Goal: Information Seeking & Learning: Learn about a topic

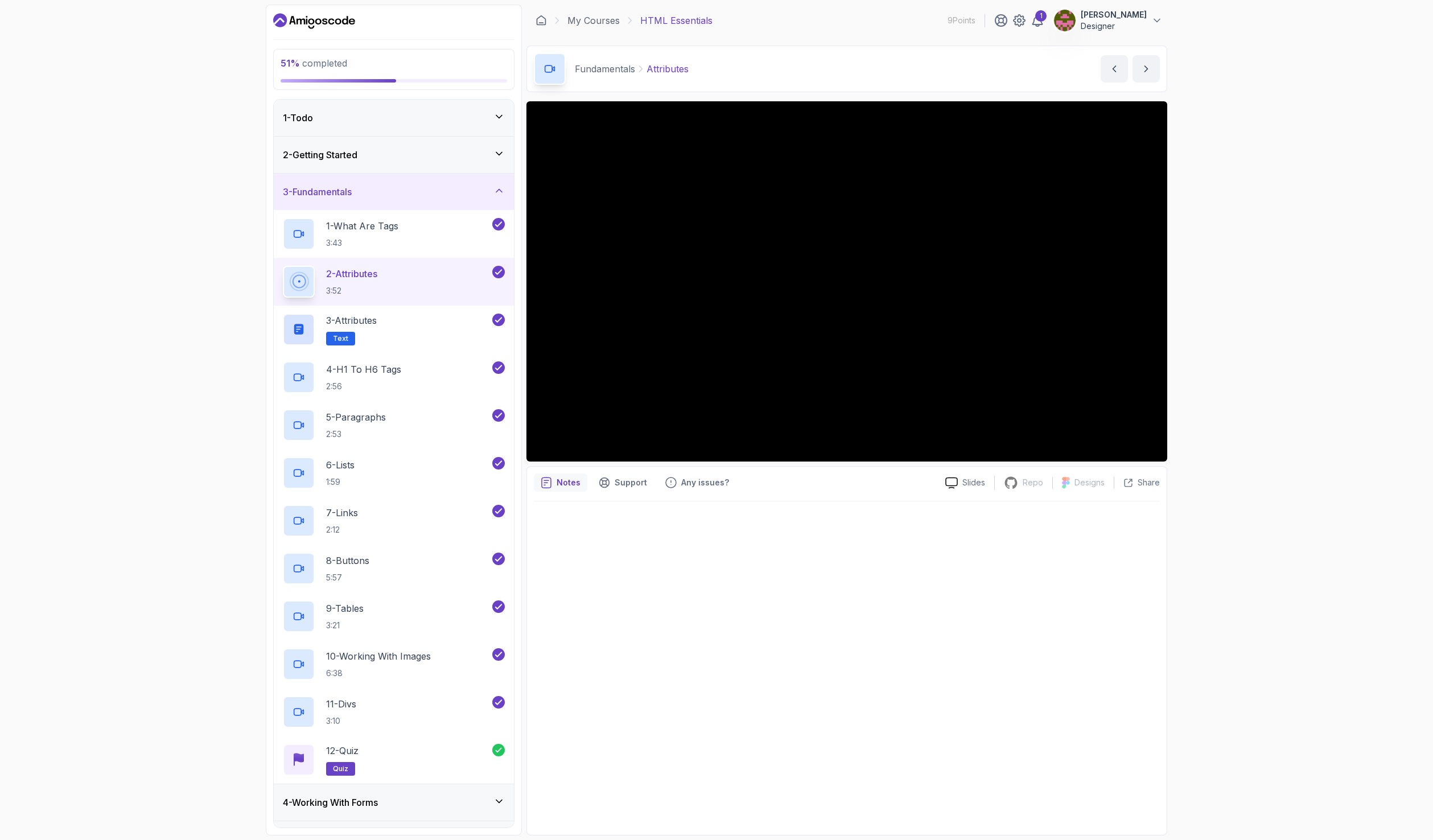
click at [374, 185] on div "3 - Fundamentals" at bounding box center [393, 191] width 222 height 13
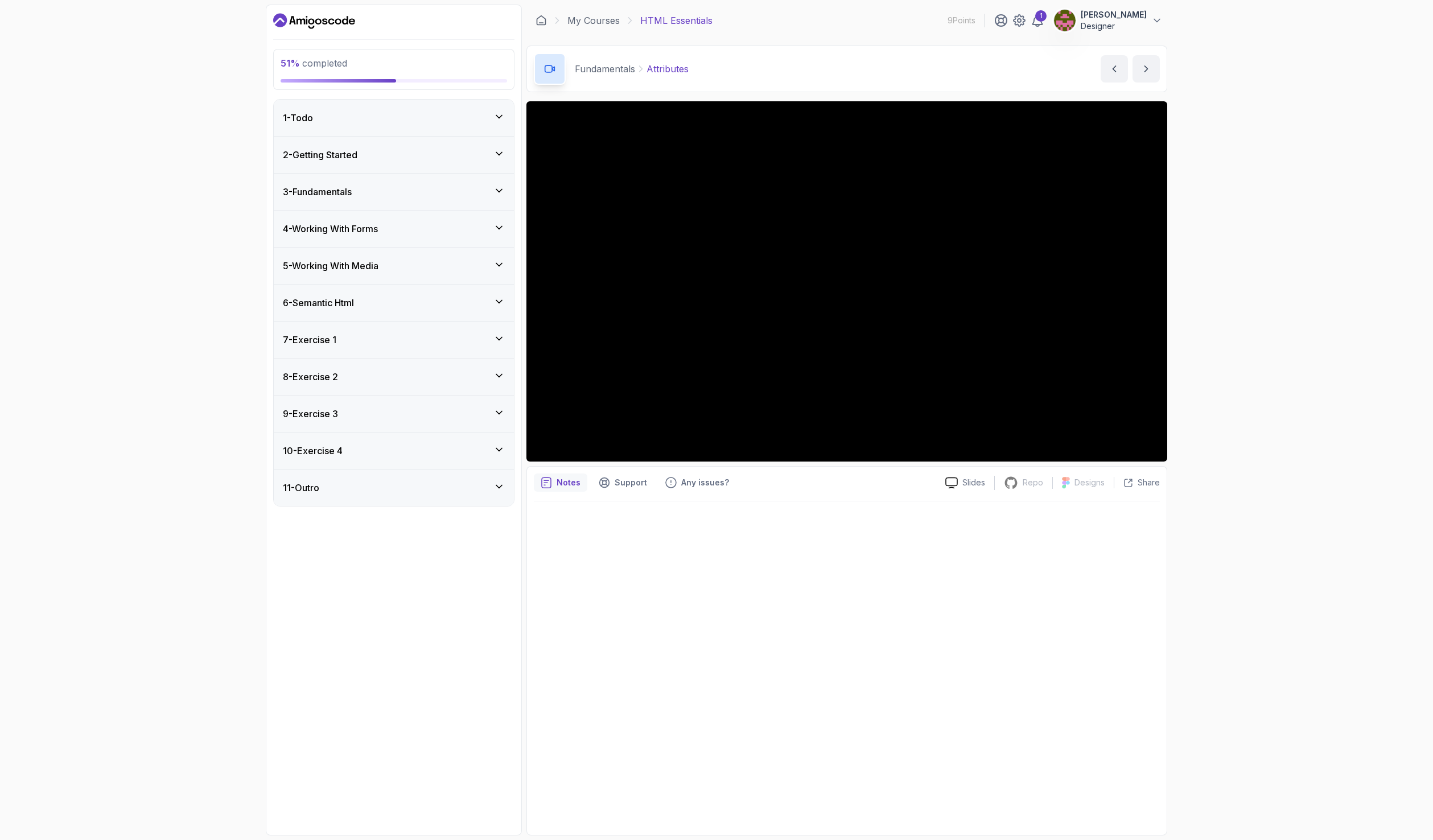
click at [378, 232] on h3 "4 - Working With Forms" at bounding box center [330, 229] width 95 height 13
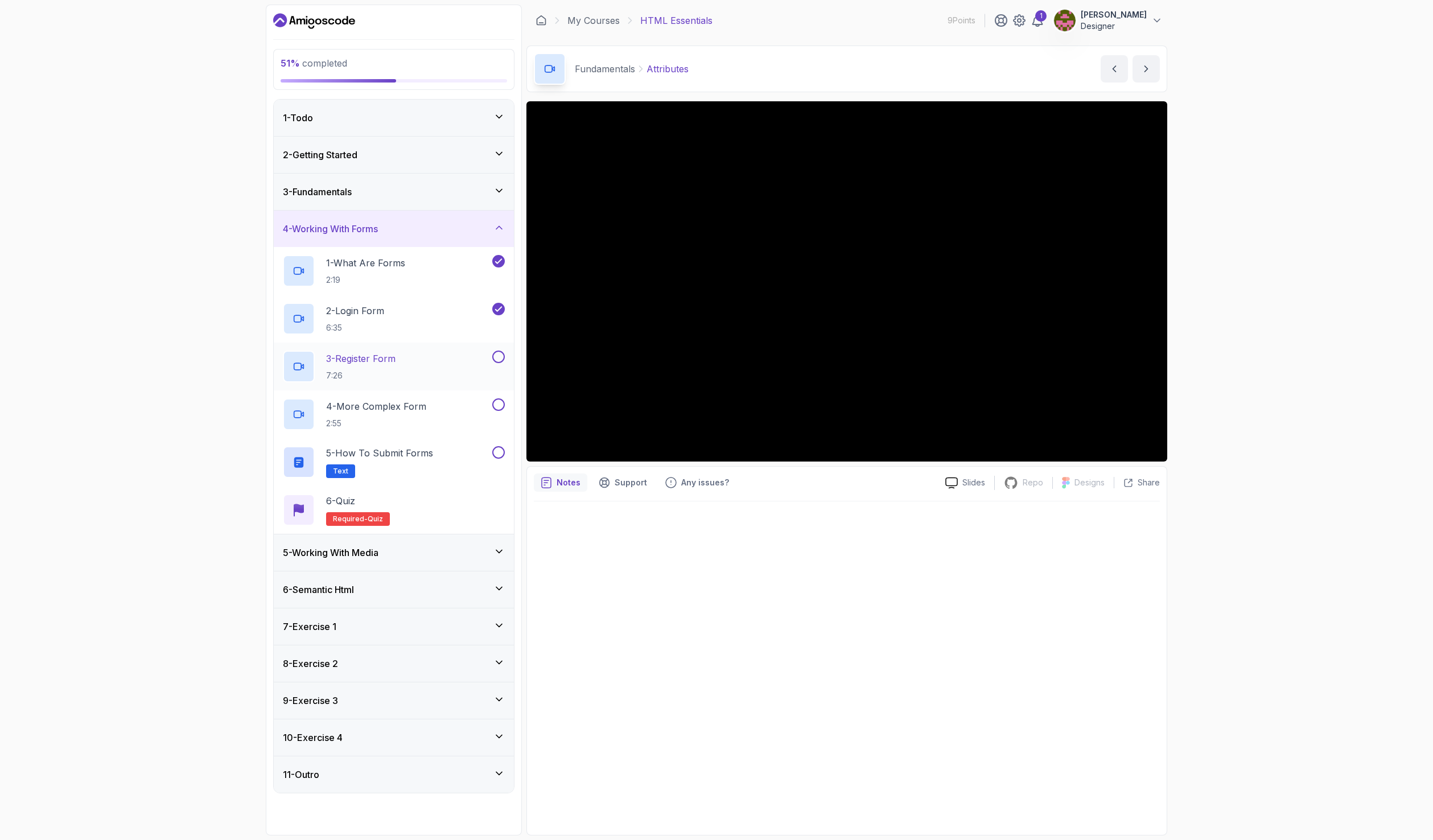
click at [392, 355] on p "3 - Register Form" at bounding box center [361, 358] width 69 height 13
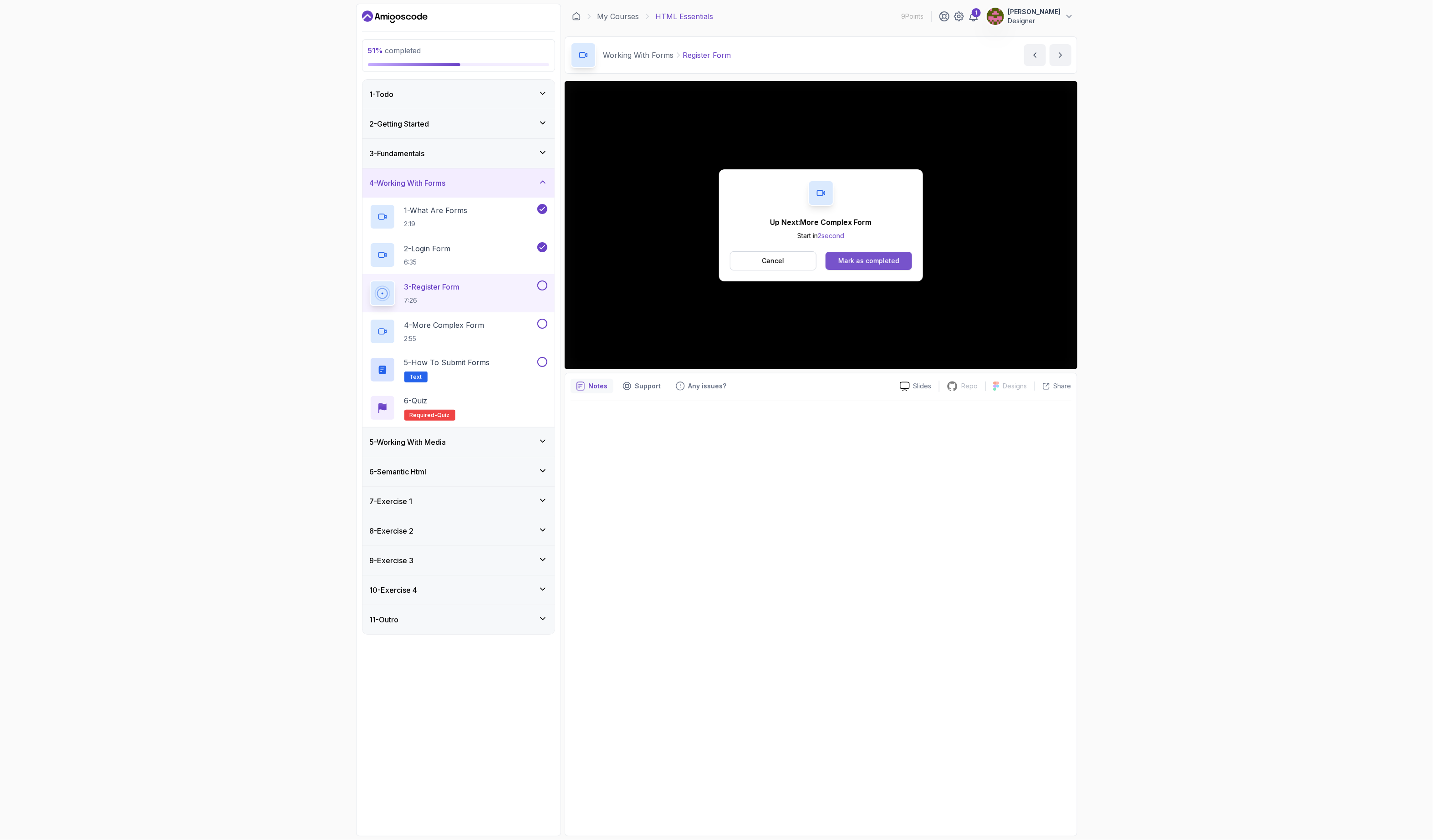
click at [879, 262] on div "Mark as completed" at bounding box center [869, 260] width 61 height 9
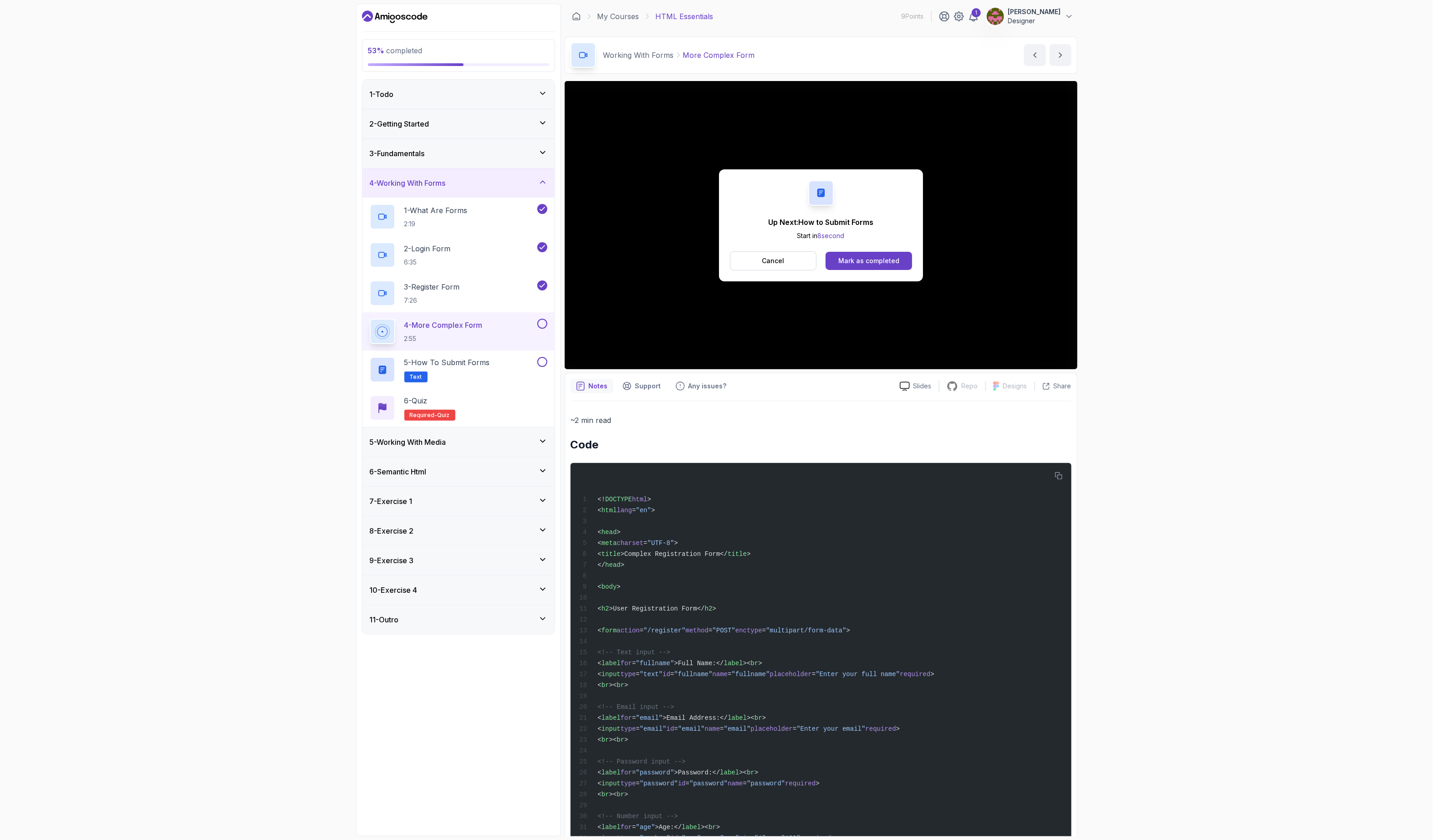
click at [540, 325] on button at bounding box center [542, 323] width 10 height 10
click at [860, 257] on div "Mark as completed" at bounding box center [869, 260] width 61 height 9
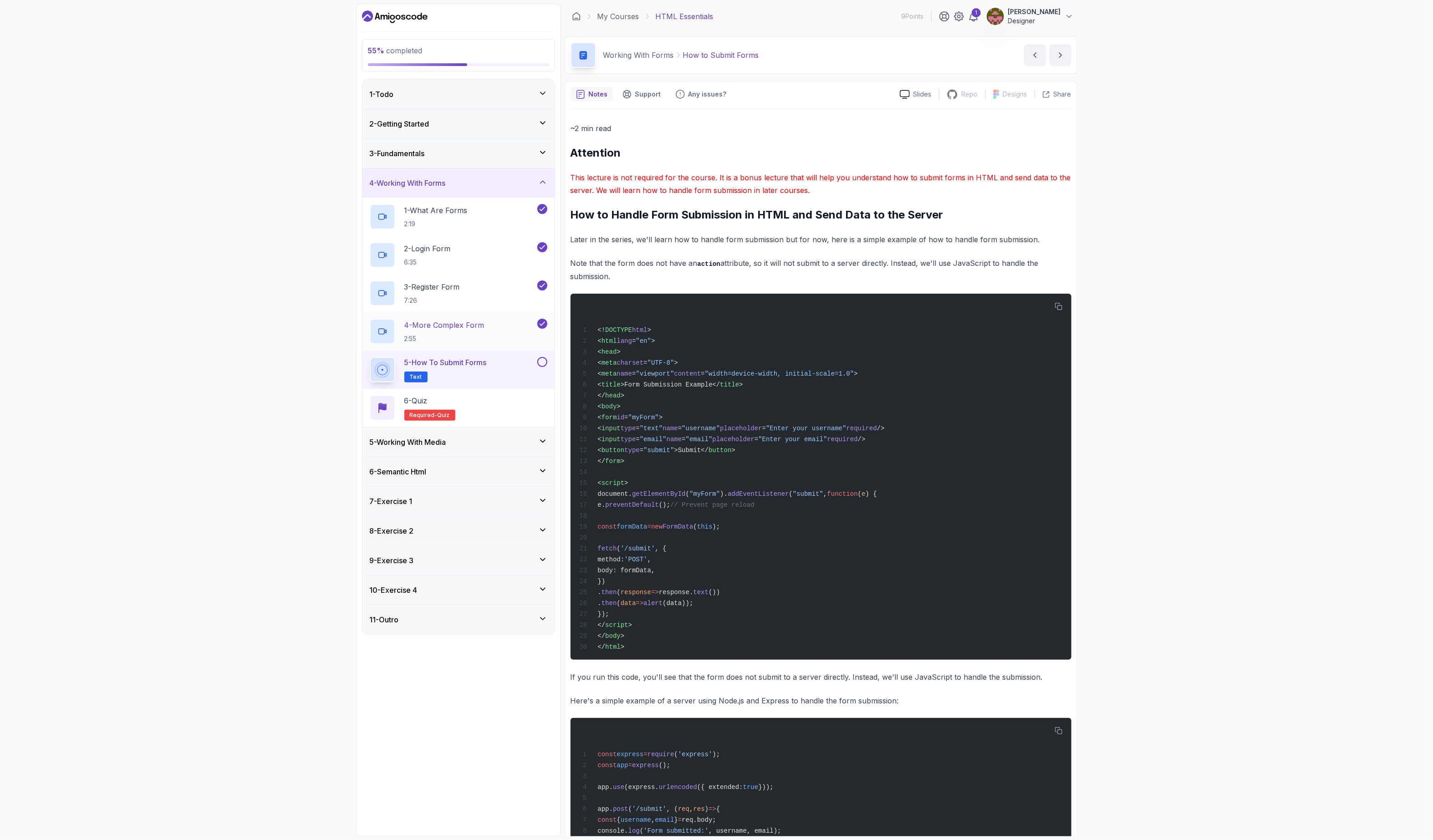
click at [504, 331] on div "4 - More Complex Form 2:55" at bounding box center [453, 331] width 166 height 26
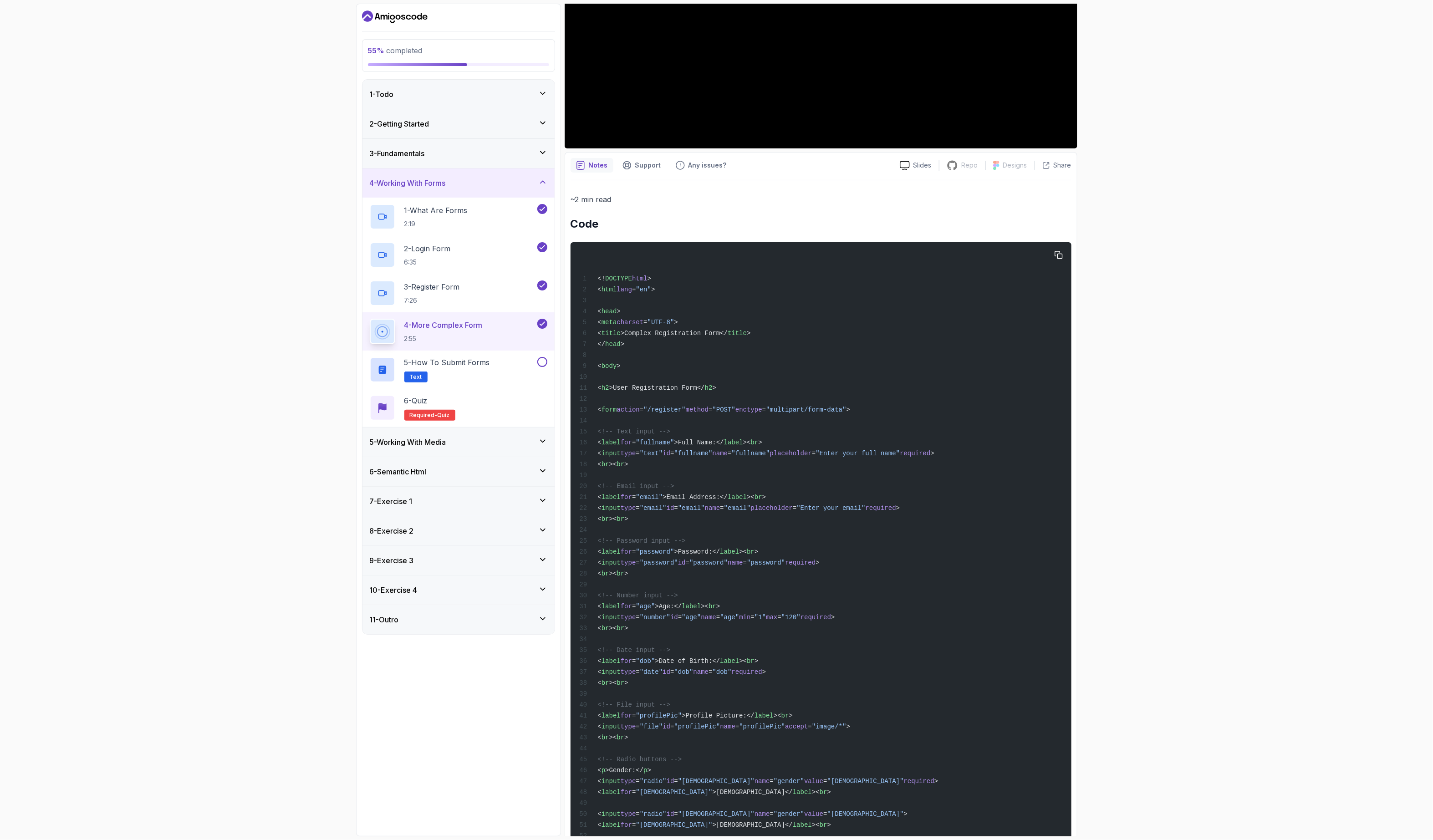
scroll to position [227, 0]
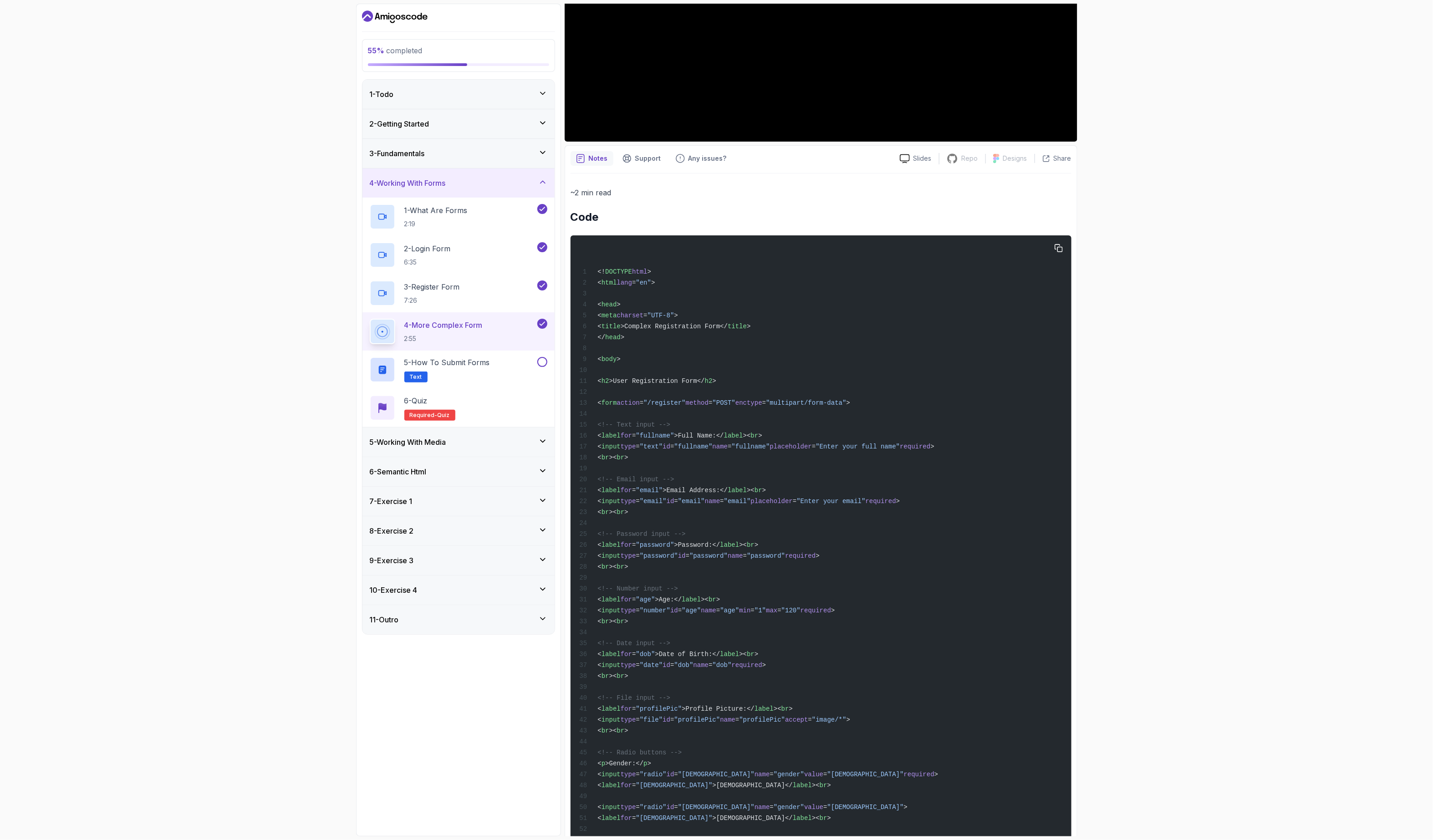
click at [724, 439] on span ">Full Name:</" at bounding box center [699, 435] width 50 height 7
click at [825, 422] on div "<! DOCTYPE html > < html lang = "en" > < head > < meta charset = "UTF-8" > < ti…" at bounding box center [820, 779] width 486 height 1076
click at [1060, 250] on icon "button" at bounding box center [1058, 248] width 8 height 8
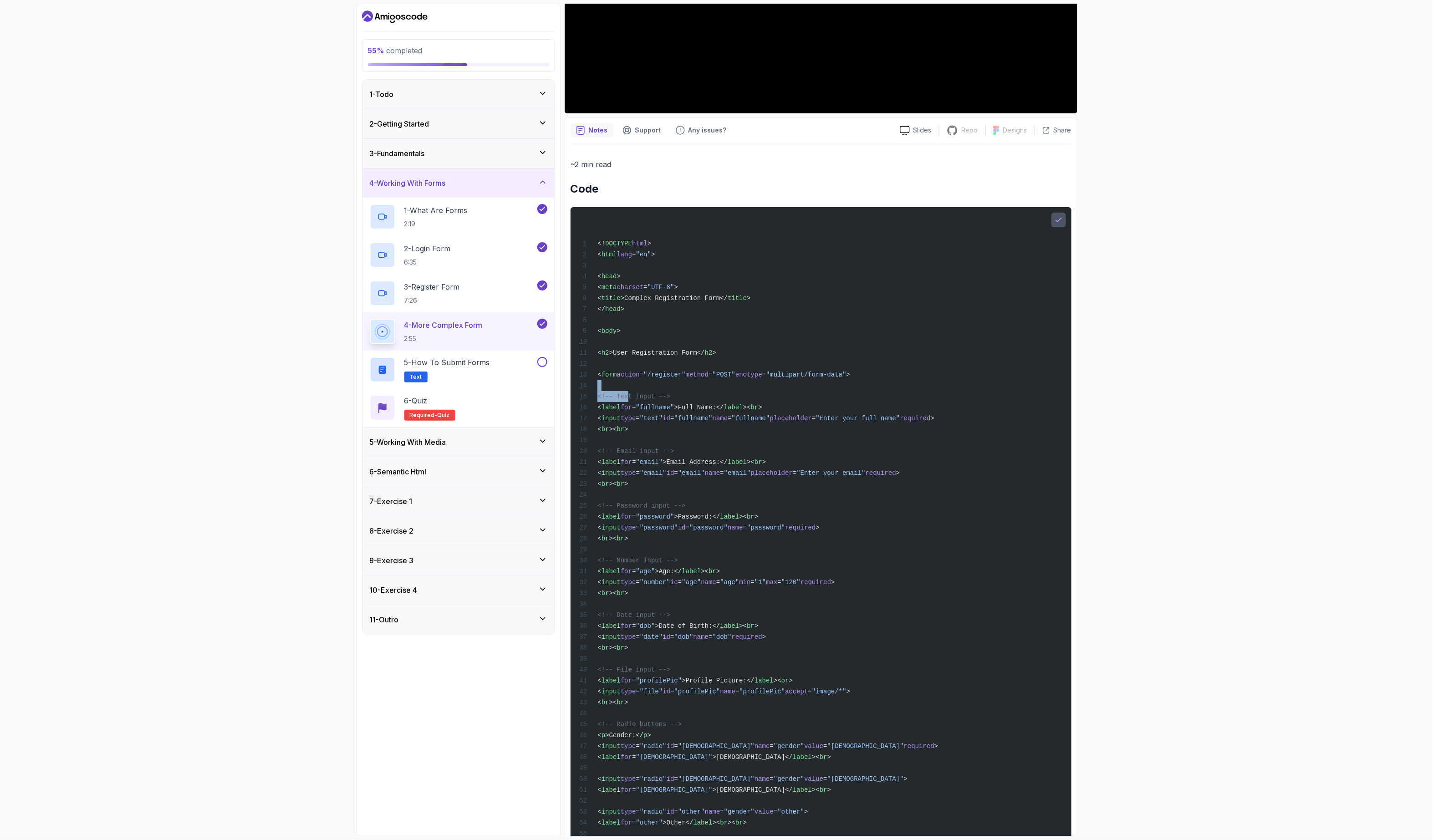
scroll to position [285, 0]
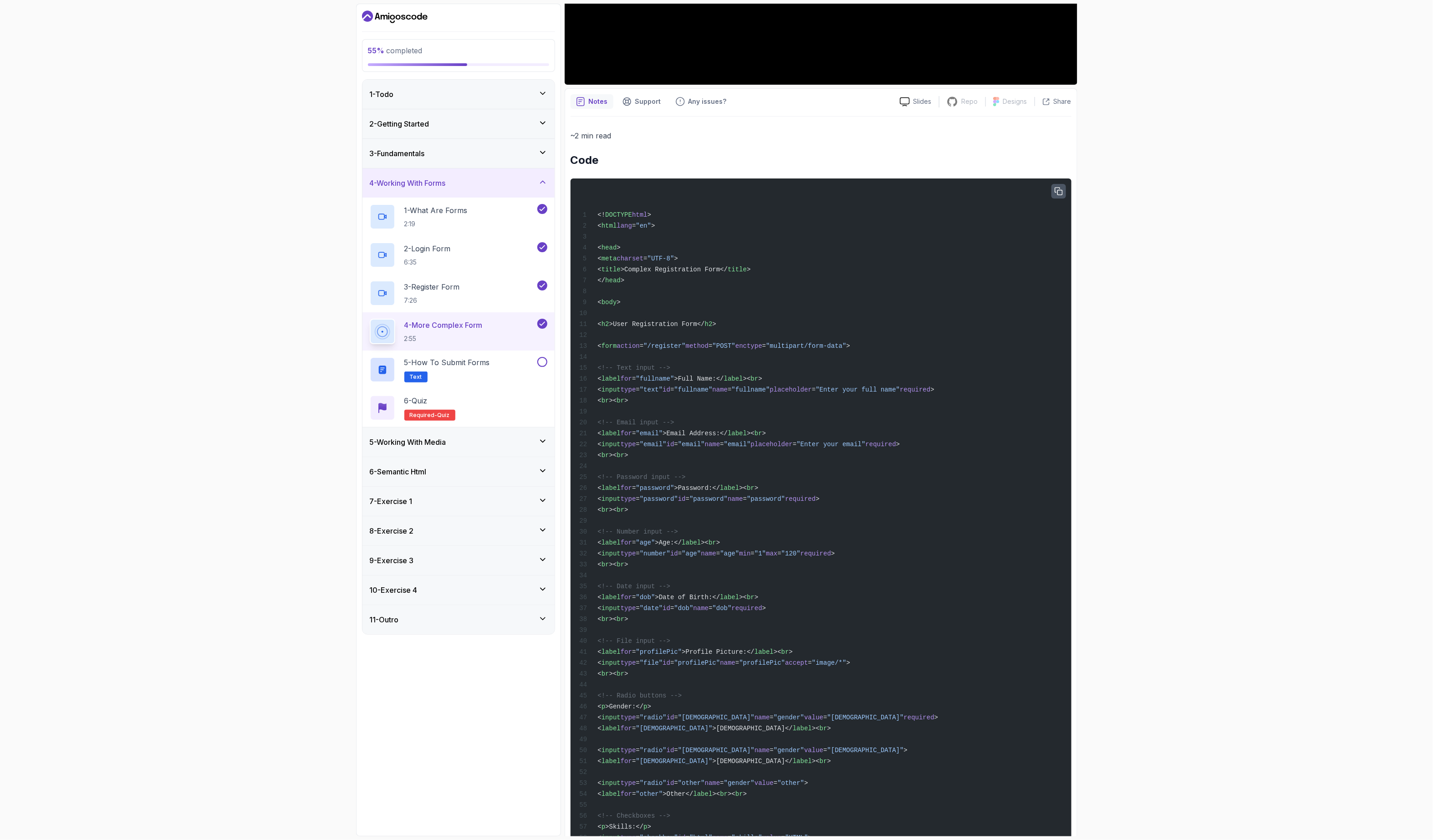
click at [697, 472] on div "<! DOCTYPE html > < html lang = "en" > < head > < meta charset = "UTF-8" > < ti…" at bounding box center [820, 722] width 486 height 1076
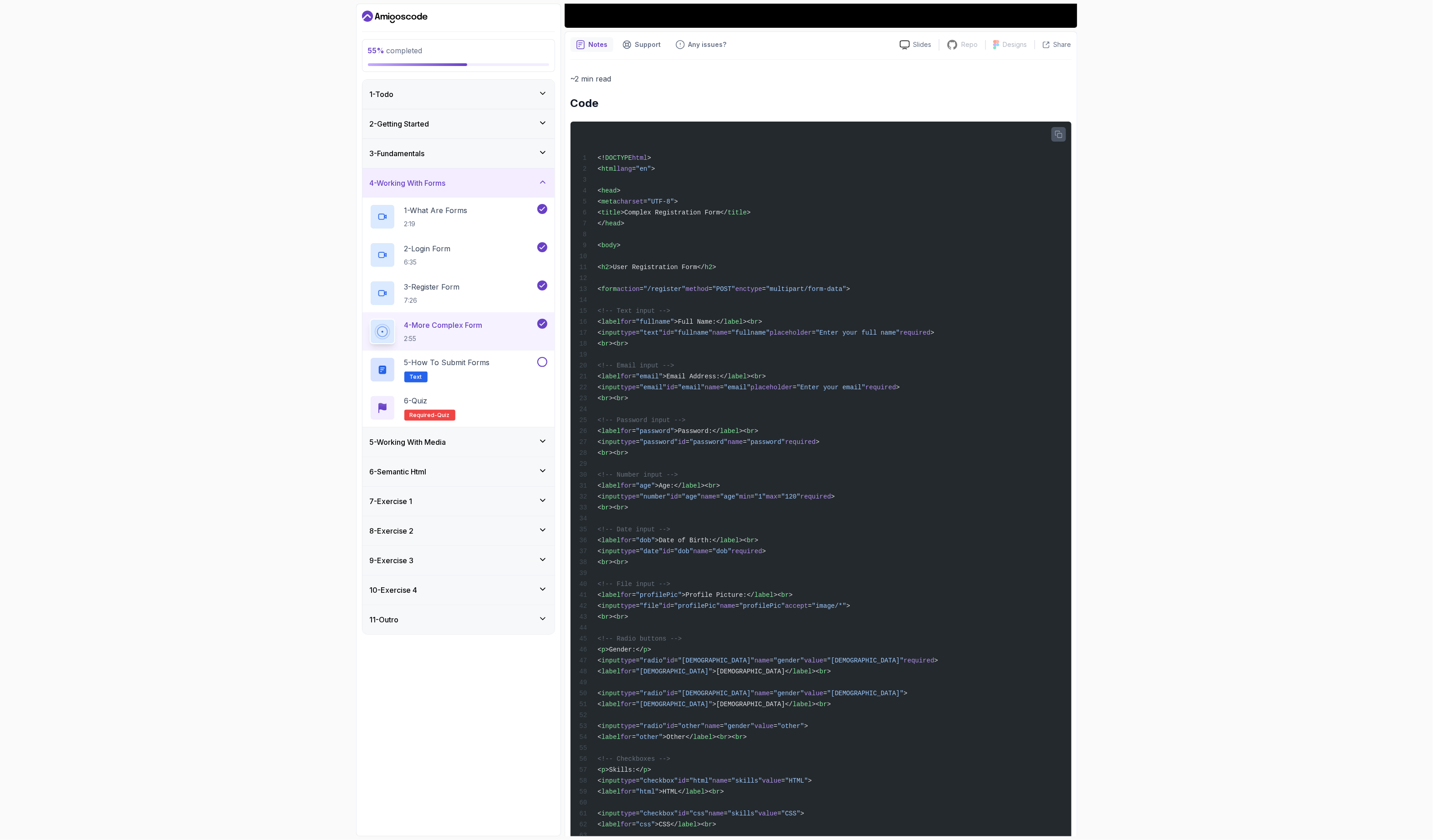
click at [238, 567] on div "55 % completed 1 - Todo 2 - Getting Started 3 - Fundamentals 4 - Working With F…" at bounding box center [716, 420] width 1433 height 840
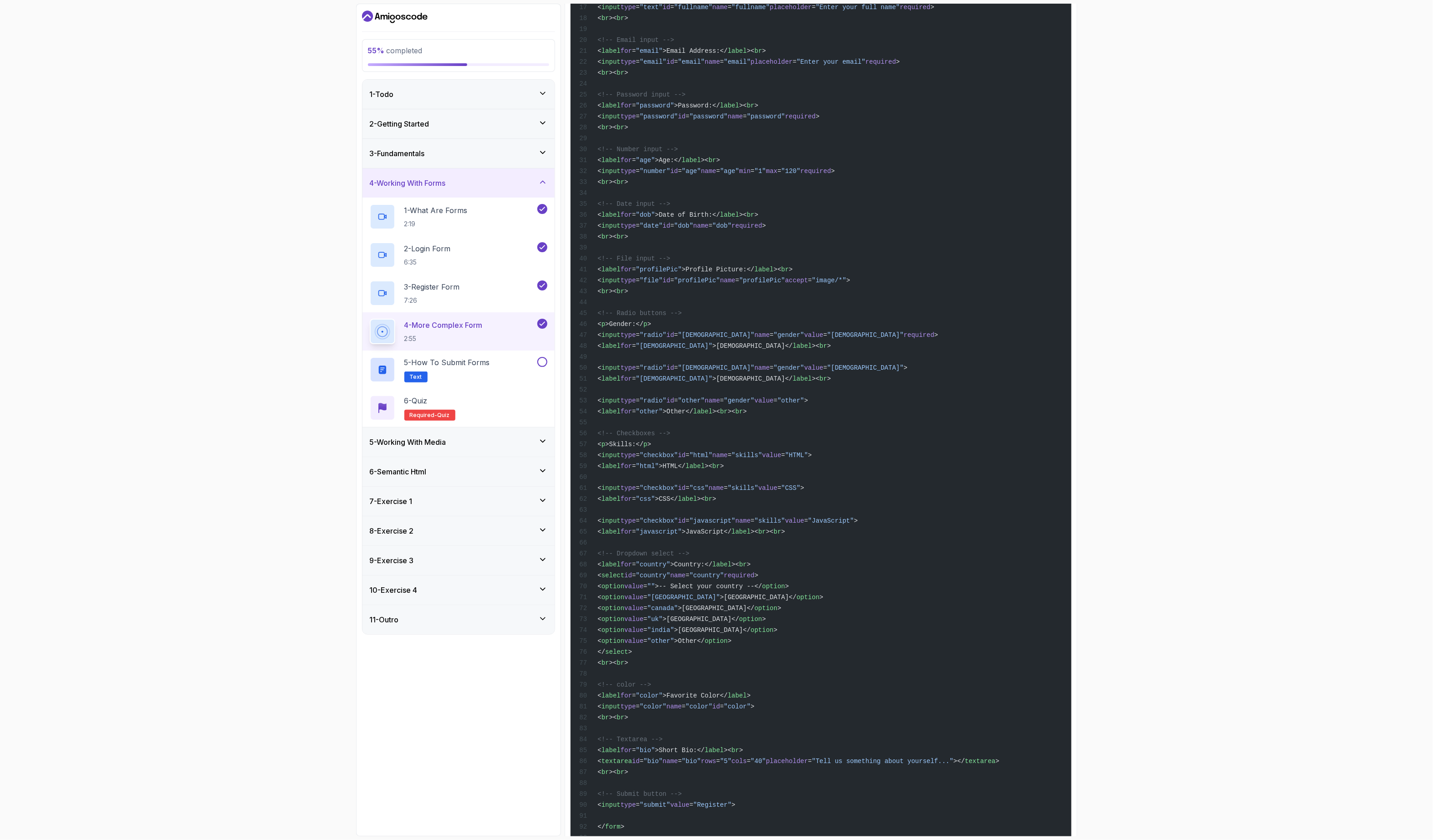
scroll to position [673, 0]
click at [873, 379] on div "<! DOCTYPE html > < html lang = "en" > < head > < meta charset = "UTF-8" > < ti…" at bounding box center [820, 333] width 486 height 1076
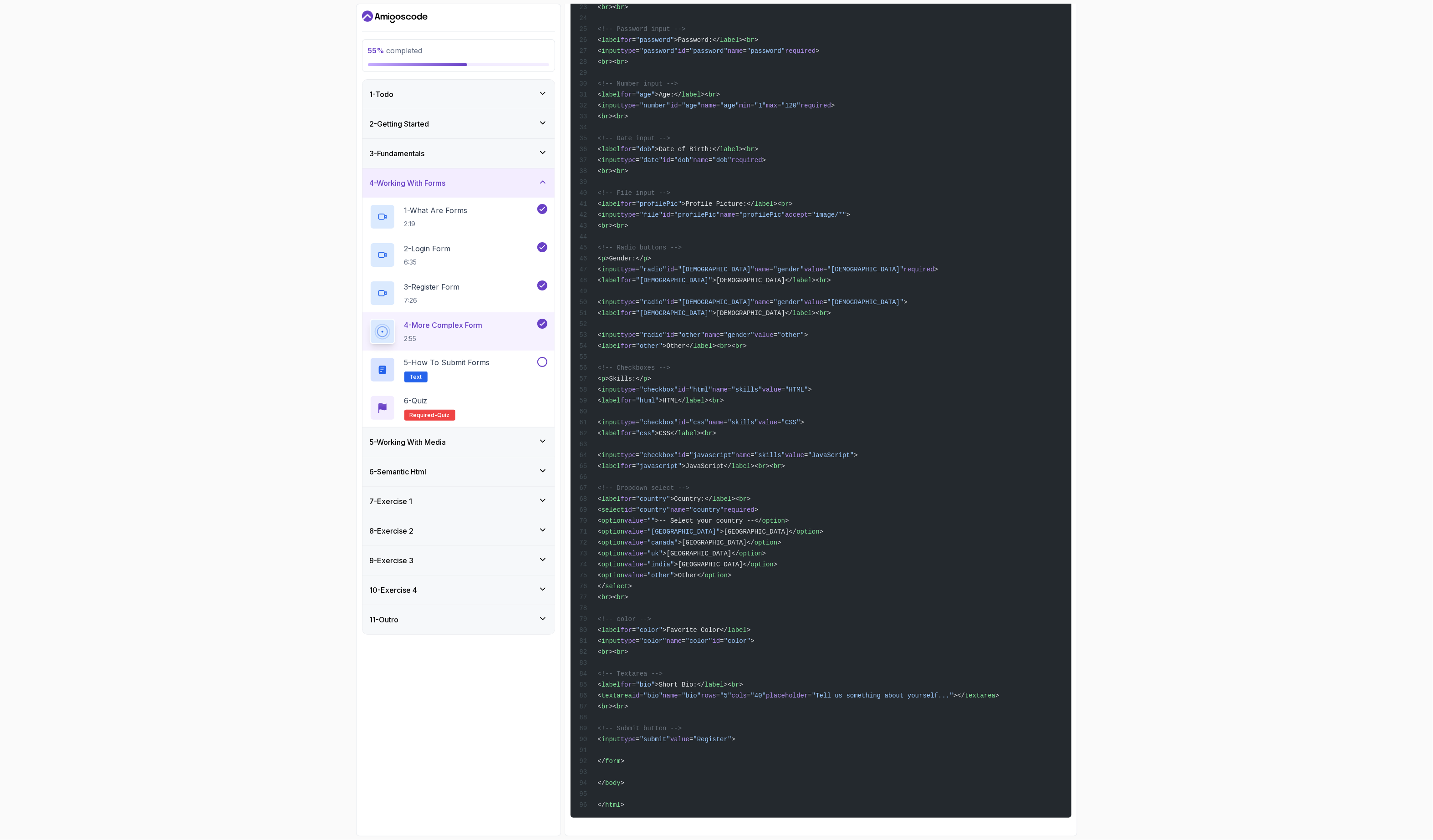
scroll to position [787, 0]
click at [788, 596] on div "<! DOCTYPE html > < html lang = "en" > < head > < meta charset = "UTF-8" > < ti…" at bounding box center [820, 274] width 486 height 1076
click at [511, 364] on div "5 - How to Submit Forms Text" at bounding box center [453, 370] width 166 height 26
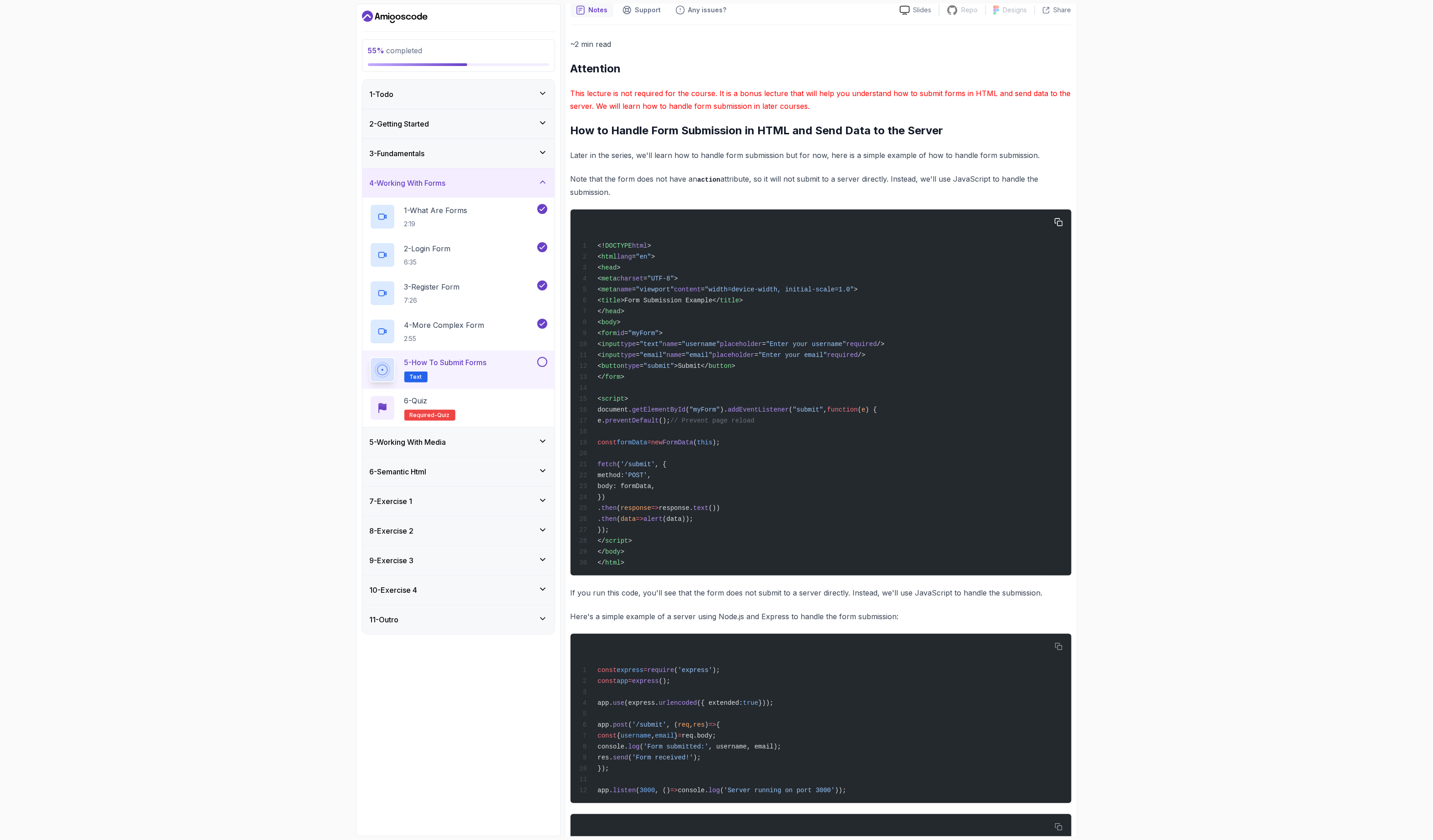
scroll to position [223, 0]
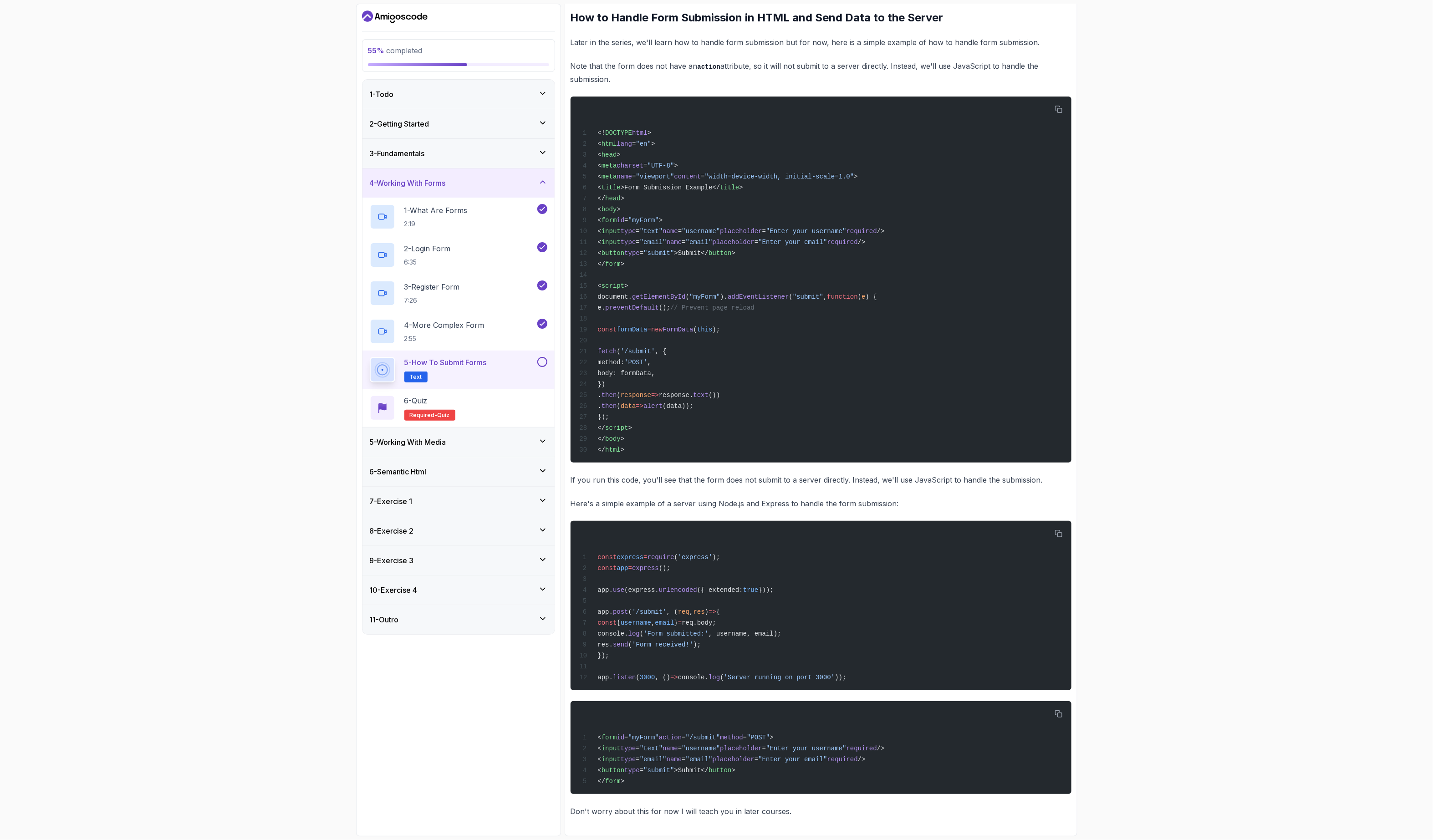
click at [540, 364] on button at bounding box center [542, 362] width 10 height 10
click at [545, 360] on icon at bounding box center [541, 362] width 5 height 3
click at [510, 404] on div "6 - Quiz Required- quiz" at bounding box center [458, 408] width 178 height 26
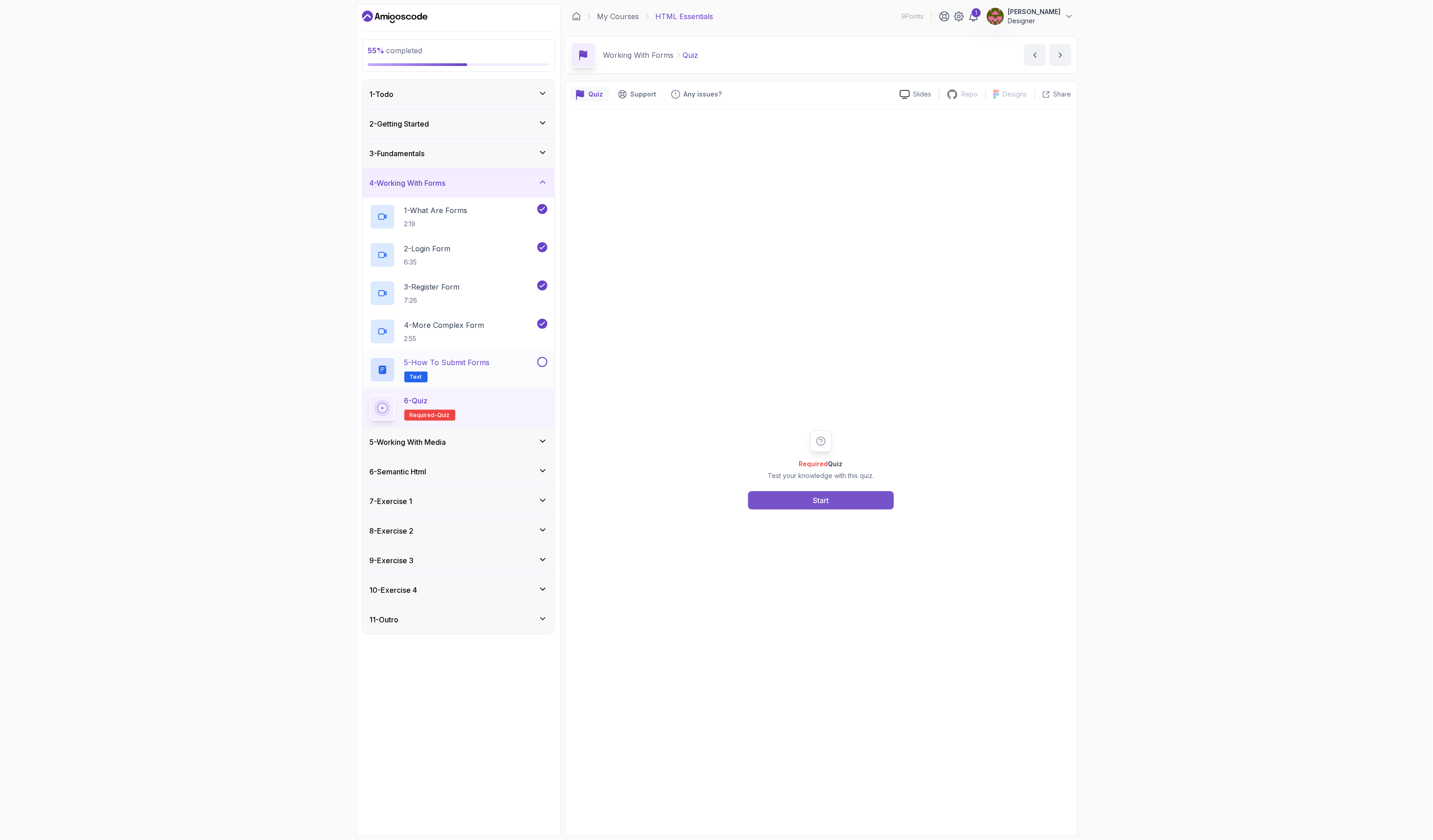
click at [837, 503] on button "Start" at bounding box center [821, 500] width 146 height 18
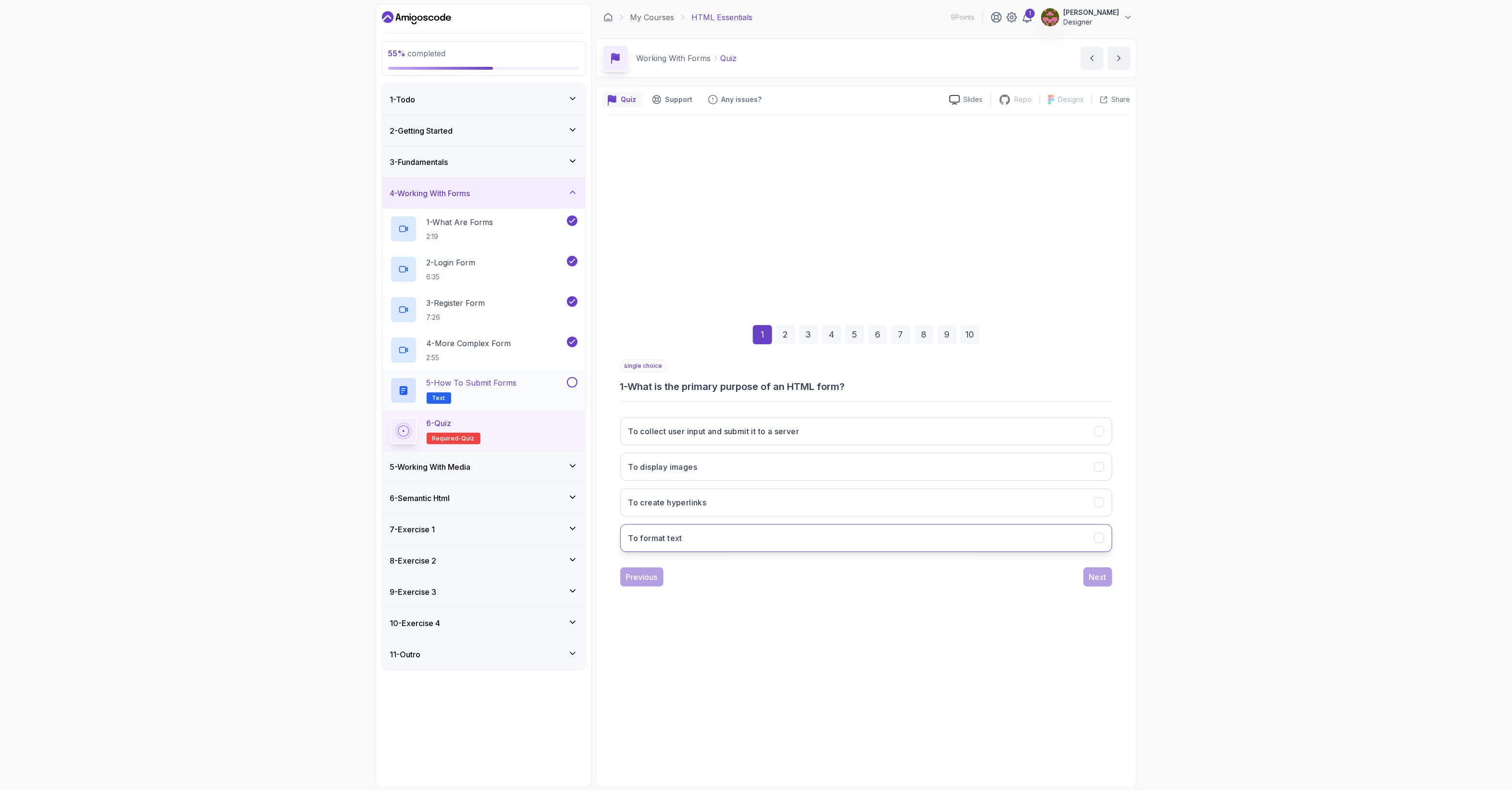
click at [724, 536] on button "To format text" at bounding box center [866, 537] width 492 height 28
click at [1099, 578] on div "Next" at bounding box center [1097, 577] width 17 height 11
click at [677, 430] on button "email" at bounding box center [866, 431] width 492 height 28
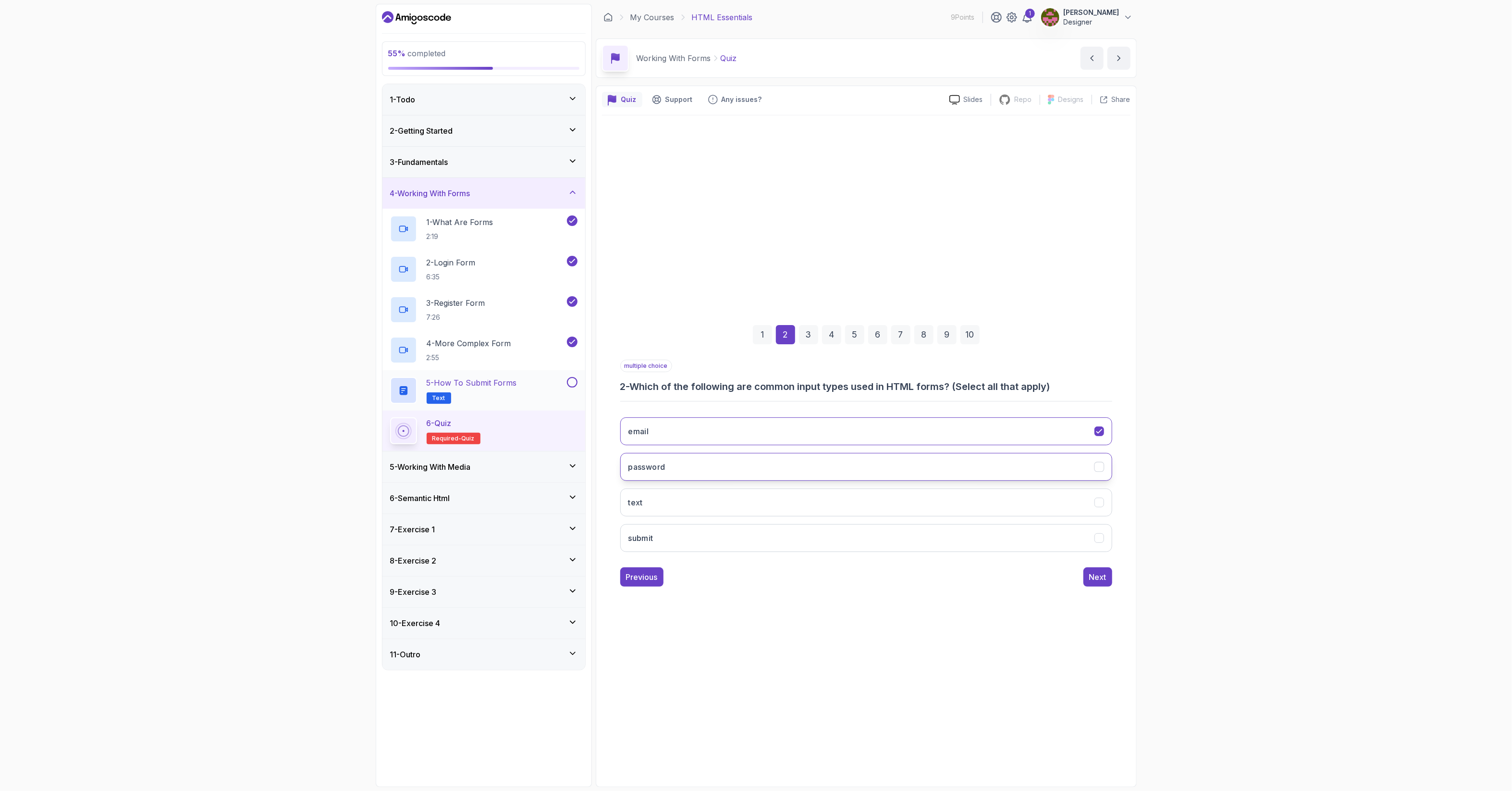
click at [672, 460] on button "password" at bounding box center [866, 466] width 492 height 28
click at [693, 501] on button "text" at bounding box center [866, 502] width 492 height 28
click at [697, 527] on button "submit" at bounding box center [866, 537] width 492 height 28
click at [847, 546] on button "submit" at bounding box center [866, 537] width 492 height 28
drag, startPoint x: 685, startPoint y: 465, endPoint x: 685, endPoint y: 456, distance: 9.0
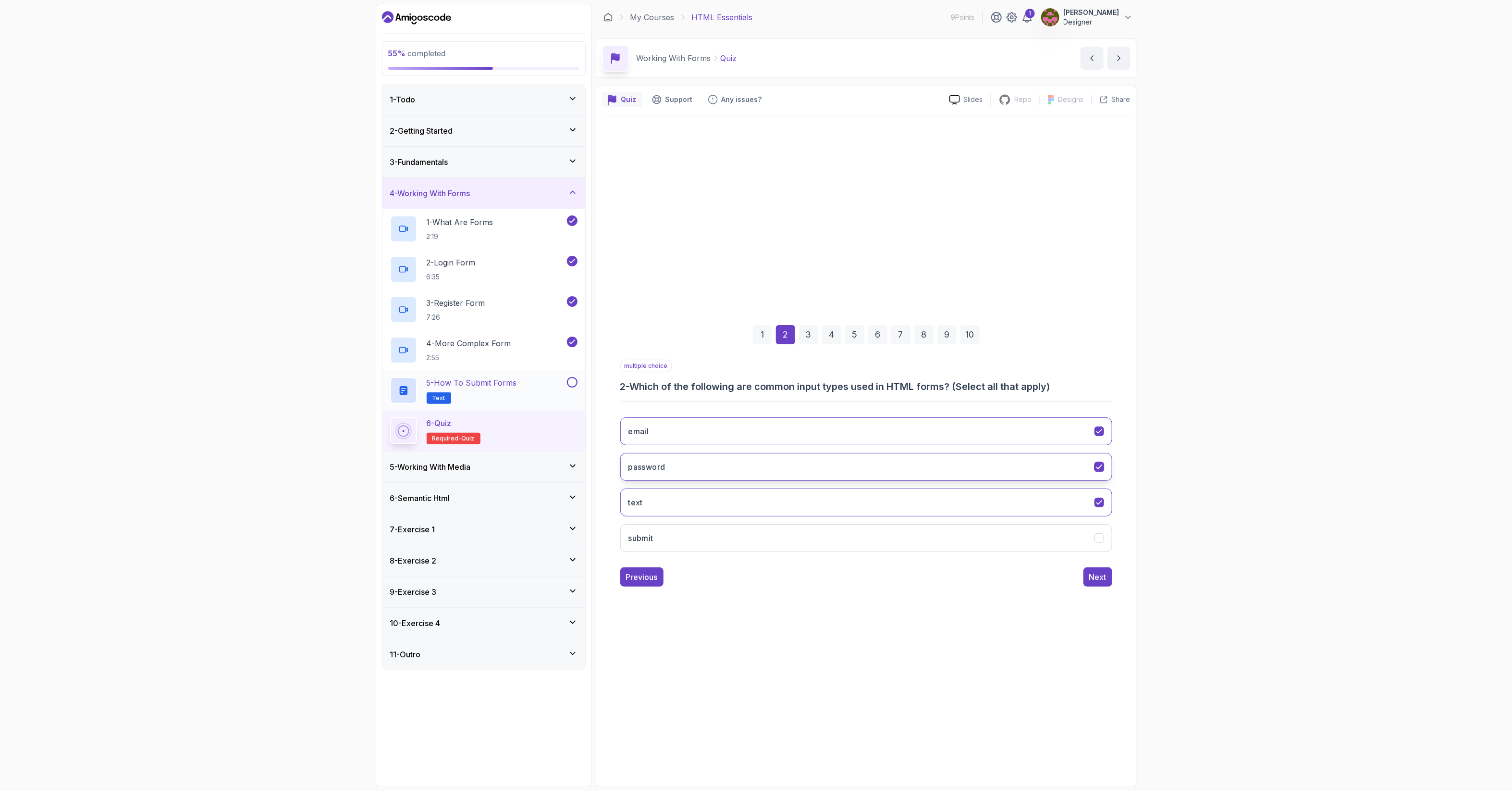
click at [685, 460] on button "password" at bounding box center [866, 466] width 492 height 28
click at [689, 433] on button "email" at bounding box center [866, 431] width 492 height 28
click at [690, 534] on button "submit" at bounding box center [866, 537] width 492 height 28
click at [1099, 583] on button "Next" at bounding box center [1097, 577] width 28 height 19
click at [695, 532] on button "name" at bounding box center [866, 537] width 492 height 28
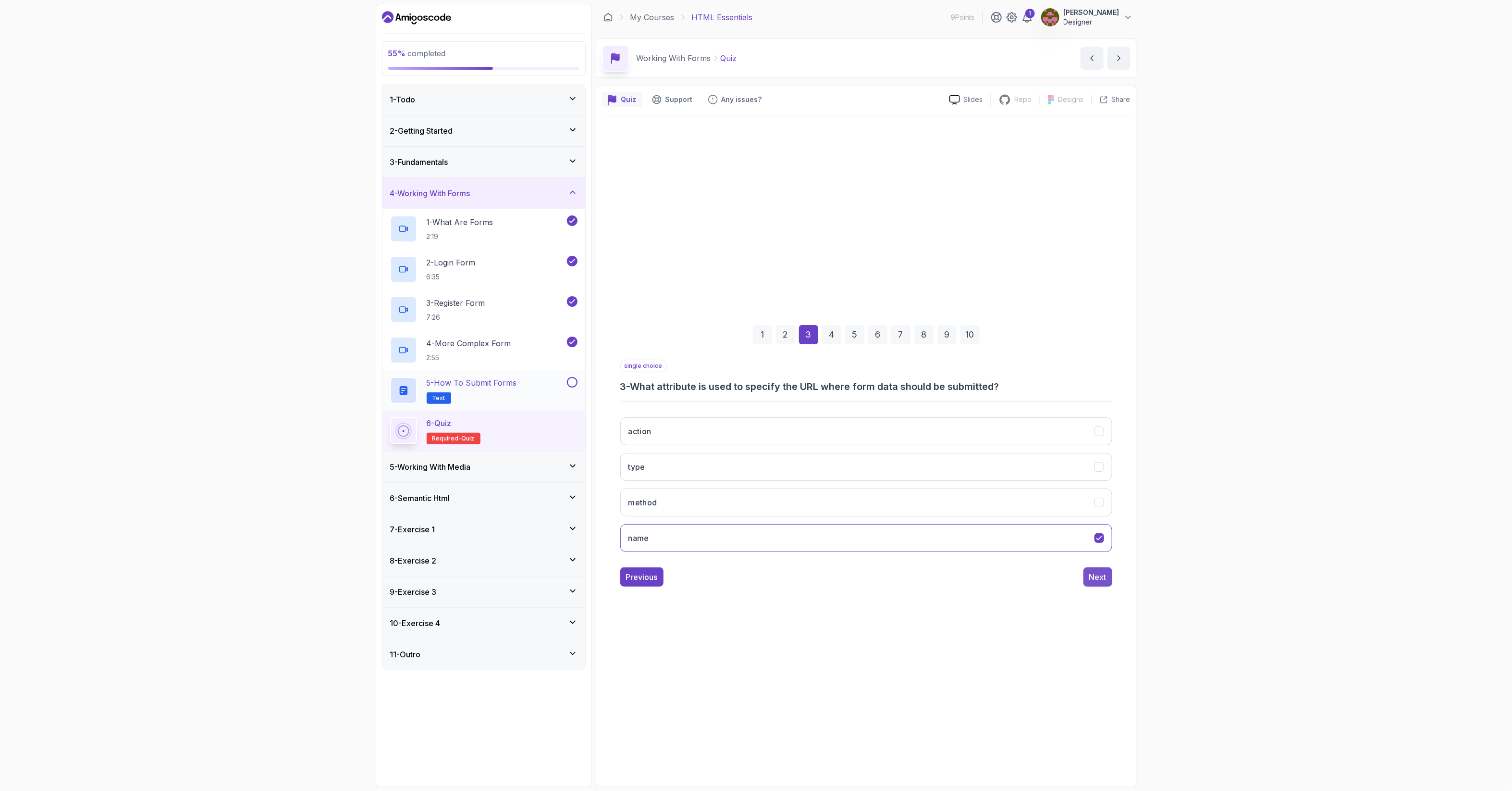
click at [1094, 576] on div "Next" at bounding box center [1097, 577] width 17 height 11
click at [681, 465] on button "<select>" at bounding box center [866, 466] width 492 height 28
click at [1102, 581] on div "Next" at bounding box center [1097, 577] width 17 height 11
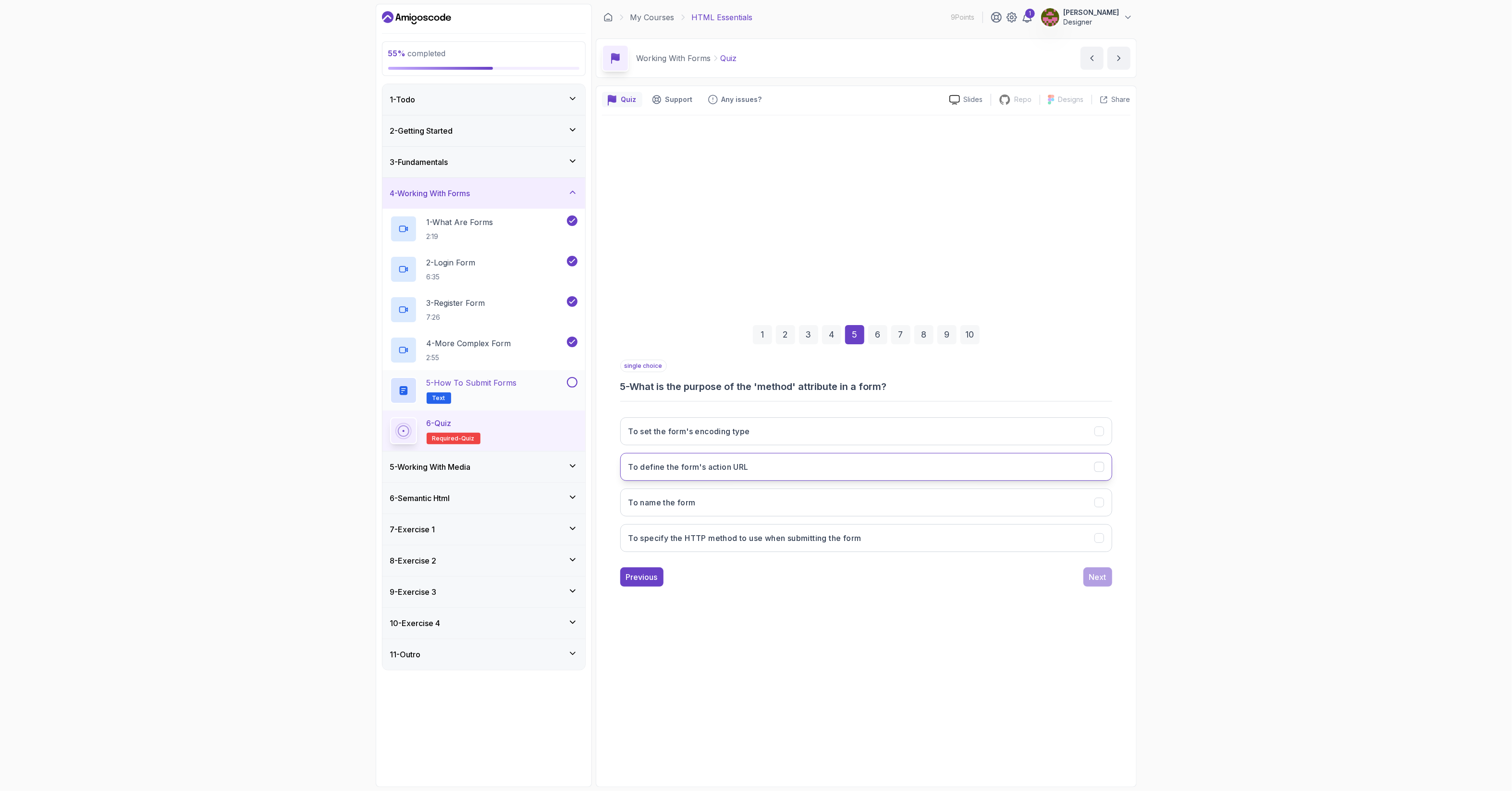
click at [783, 467] on button "To define the form's action URL" at bounding box center [866, 466] width 492 height 28
click at [1091, 577] on div "Next" at bounding box center [1097, 577] width 17 height 11
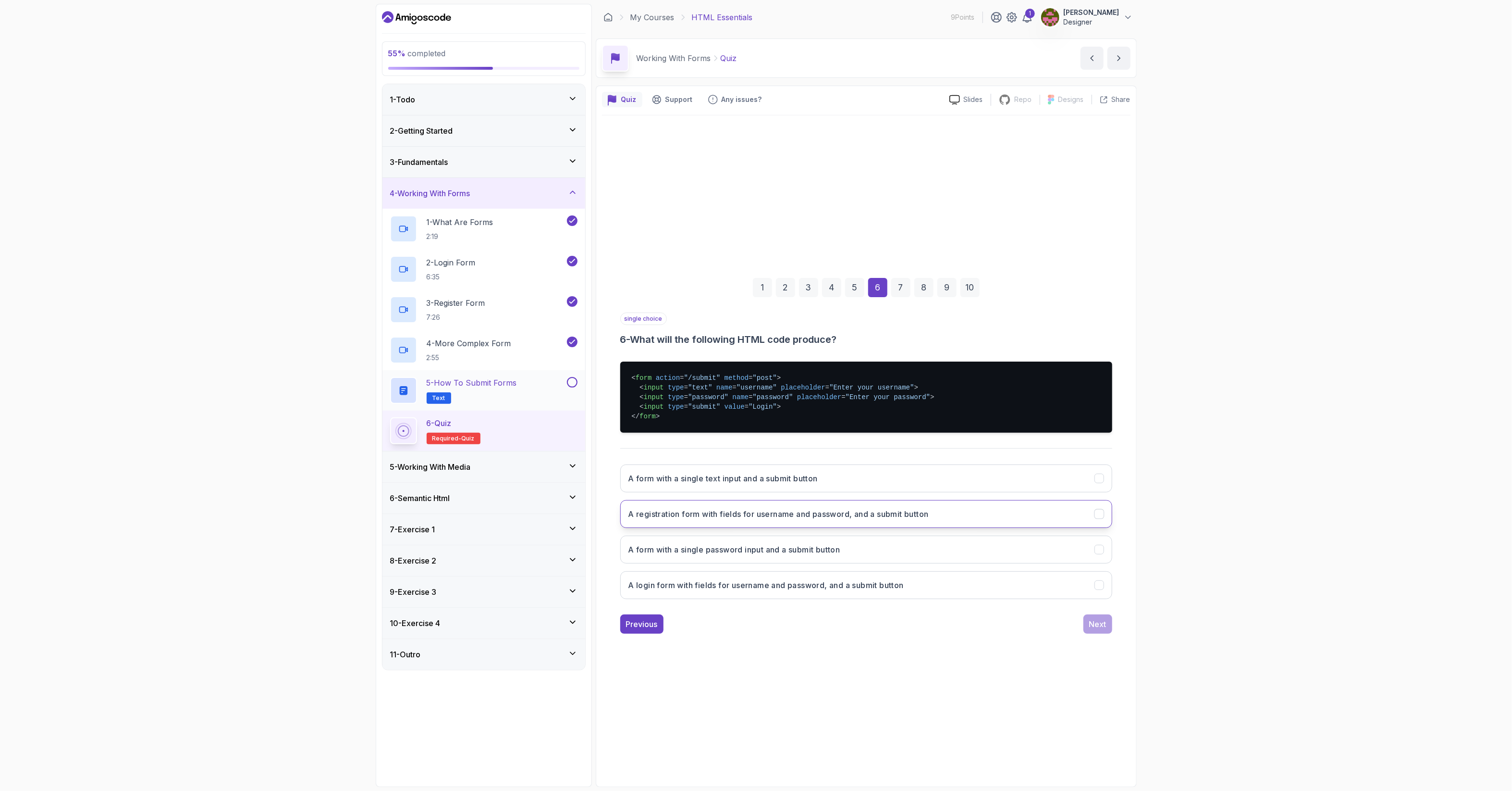
click at [952, 515] on button "A registration form with fields for username and password, and a submit button" at bounding box center [866, 514] width 492 height 28
click at [943, 595] on button "A login form with fields for username and password, and a submit button" at bounding box center [866, 584] width 492 height 28
click at [1098, 626] on div "Next" at bounding box center [1097, 624] width 17 height 11
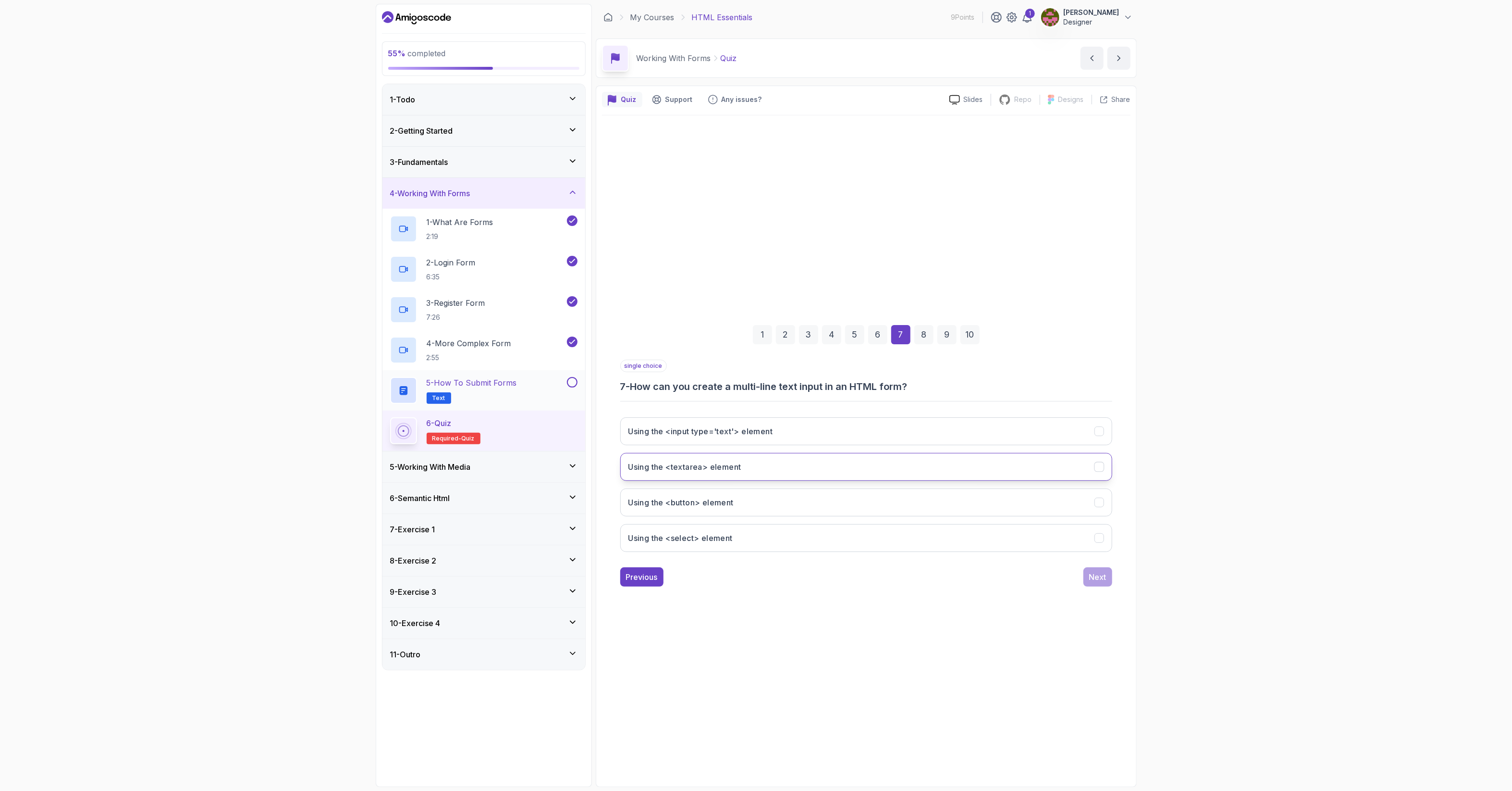
drag, startPoint x: 720, startPoint y: 467, endPoint x: 729, endPoint y: 467, distance: 9.0
click at [721, 467] on h3 "Using the <textarea> element" at bounding box center [684, 467] width 113 height 11
click at [1094, 579] on div "Next" at bounding box center [1097, 577] width 17 height 11
click at [753, 465] on button "To define the field's type" at bounding box center [866, 466] width 492 height 28
click at [873, 503] on button "To provide a hint to the user about what to enter in the field" at bounding box center [866, 502] width 492 height 28
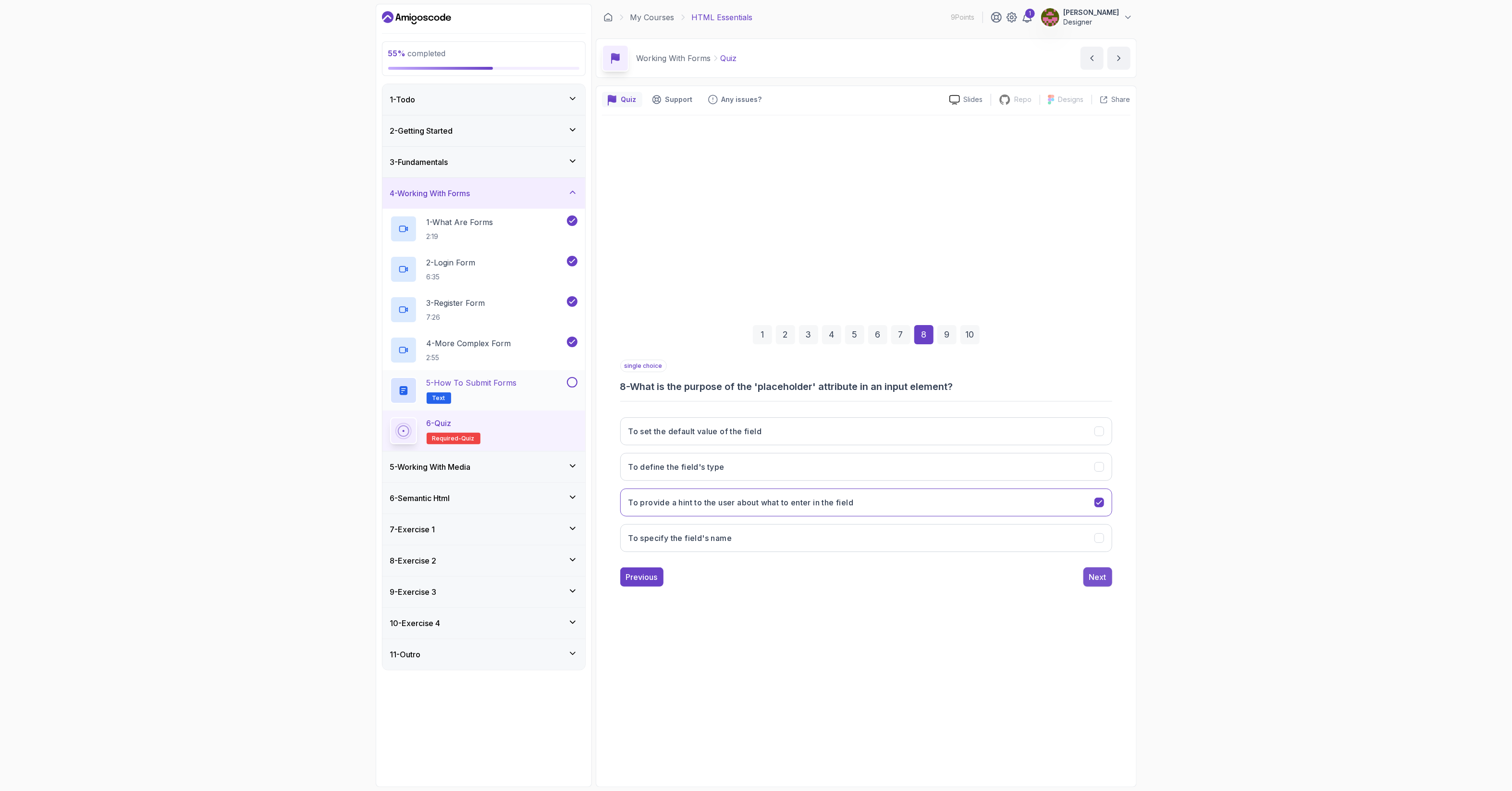
click at [1097, 575] on div "Next" at bounding box center [1097, 577] width 17 height 11
click at [684, 424] on button "<option>" at bounding box center [866, 431] width 492 height 28
click at [1098, 574] on div "Next" at bounding box center [1097, 577] width 17 height 11
click at [835, 506] on button "To identify the form data when it is submitted" at bounding box center [866, 502] width 492 height 28
click at [1072, 576] on div "Submit Quiz" at bounding box center [1084, 577] width 43 height 11
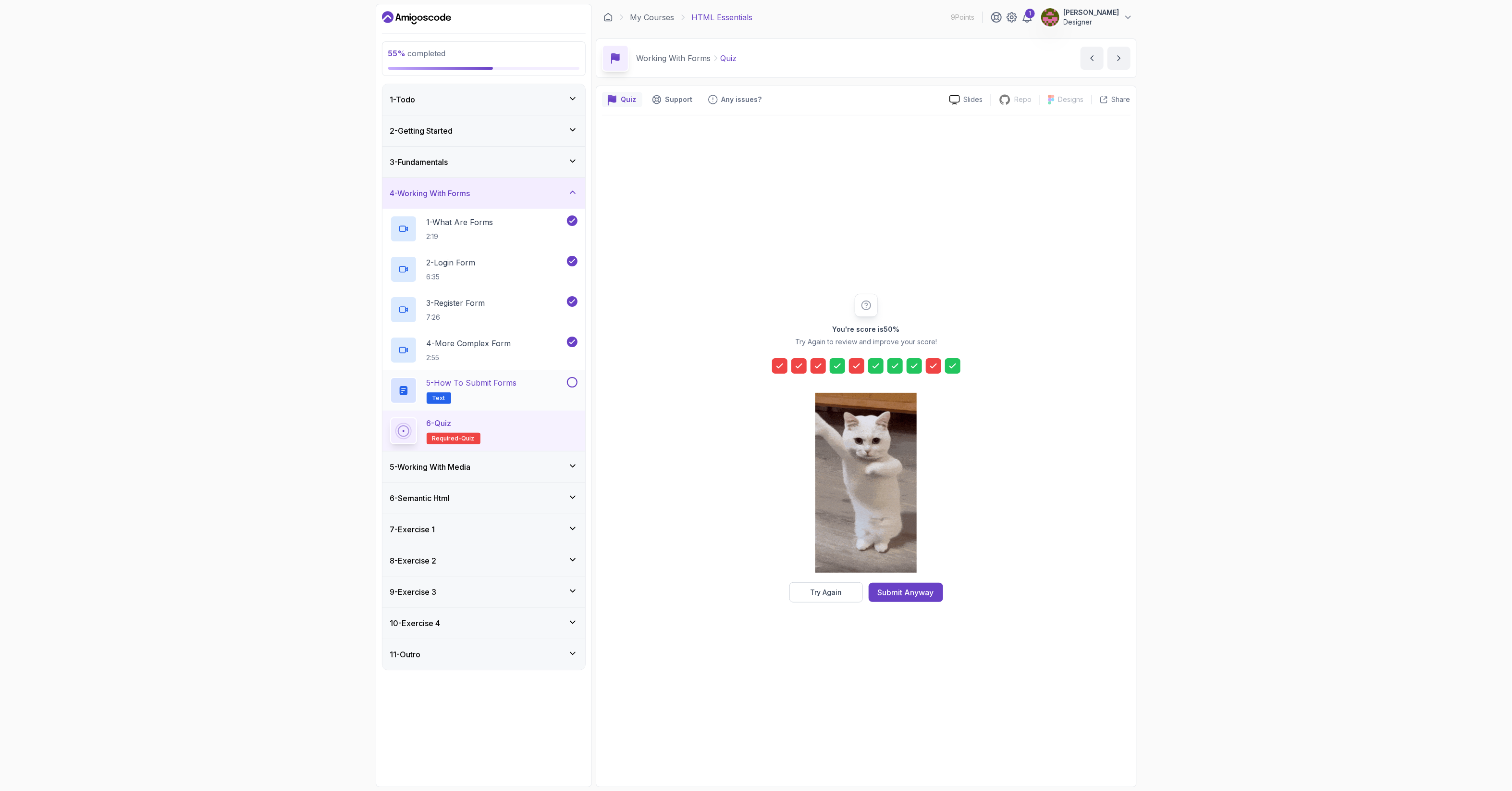
click at [528, 420] on div "6 - Quiz Required- quiz" at bounding box center [484, 431] width 187 height 27
click at [567, 385] on button at bounding box center [572, 382] width 11 height 11
click at [570, 383] on icon at bounding box center [572, 382] width 9 height 9
click at [504, 467] on div "5 - Working With Media" at bounding box center [484, 467] width 187 height 11
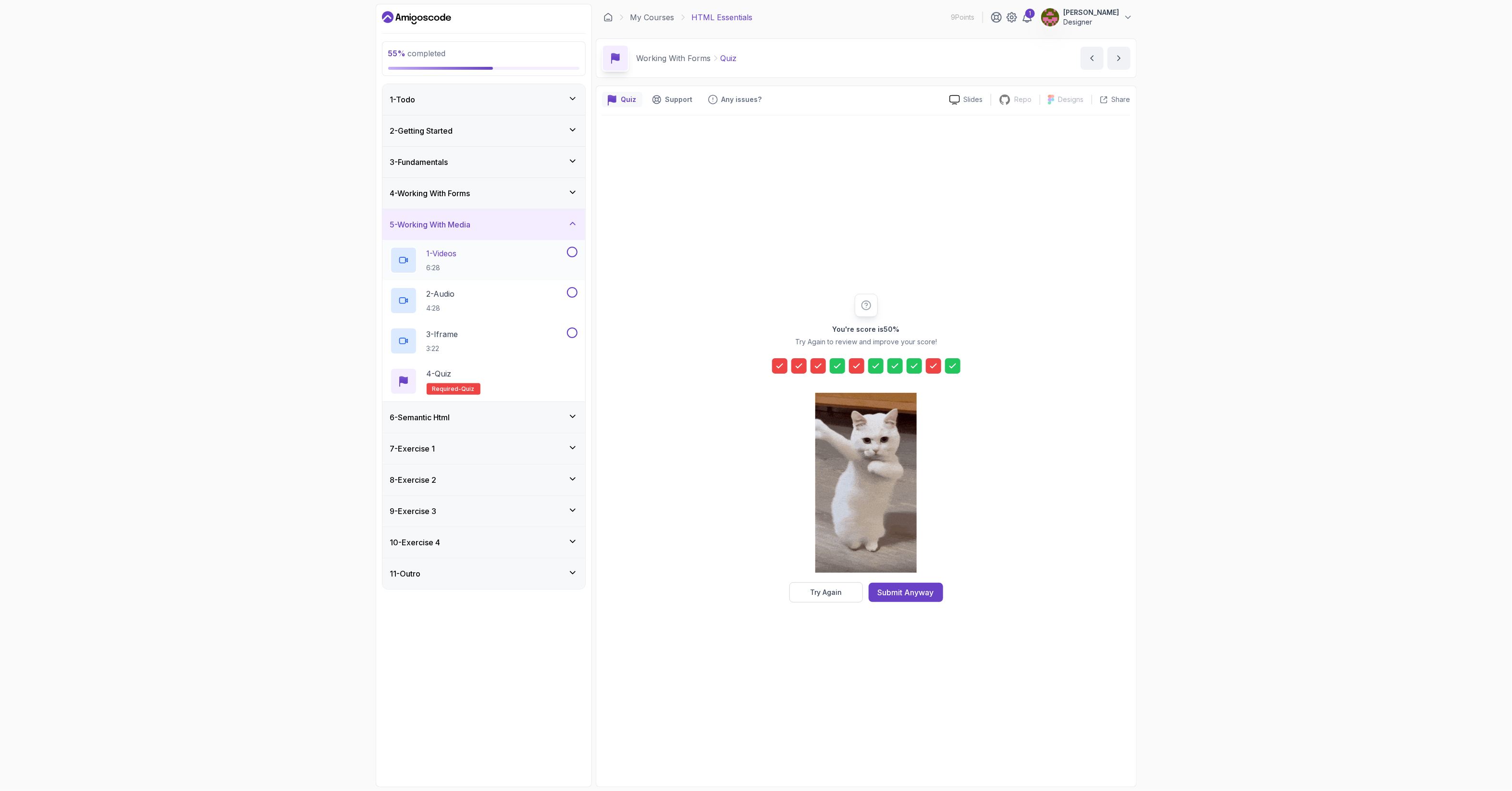
click at [499, 262] on div "1 - Videos 6:28" at bounding box center [478, 260] width 175 height 27
